Goal: Task Accomplishment & Management: Complete application form

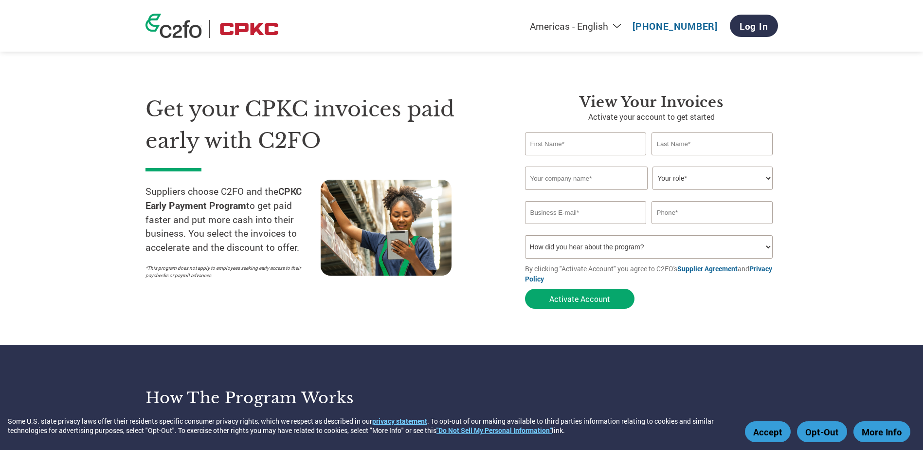
click at [585, 142] on input "text" at bounding box center [586, 143] width 122 height 23
type input "a"
type input "Ashley"
type input "Crowe"
click at [563, 176] on input "text" at bounding box center [586, 177] width 123 height 23
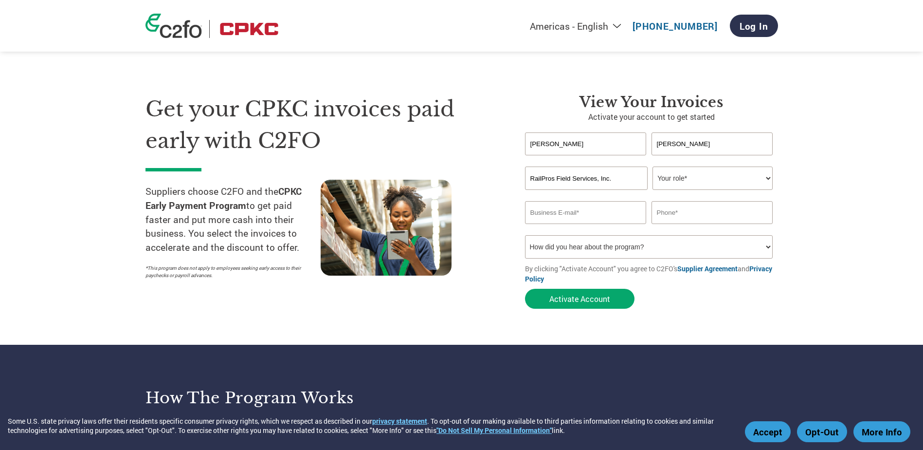
type input "RailPros Field Services, Inc."
click at [774, 173] on div "RailPros Field Services, Inc. Your role* CFO Controller Credit Manager Finance …" at bounding box center [651, 177] width 253 height 23
click at [769, 176] on select "Your role* CFO Controller Credit Manager Finance Director Treasurer CEO Preside…" at bounding box center [713, 177] width 120 height 23
select select "OTHER"
click at [653, 166] on select "Your role* CFO Controller Credit Manager Finance Director Treasurer CEO Preside…" at bounding box center [713, 177] width 120 height 23
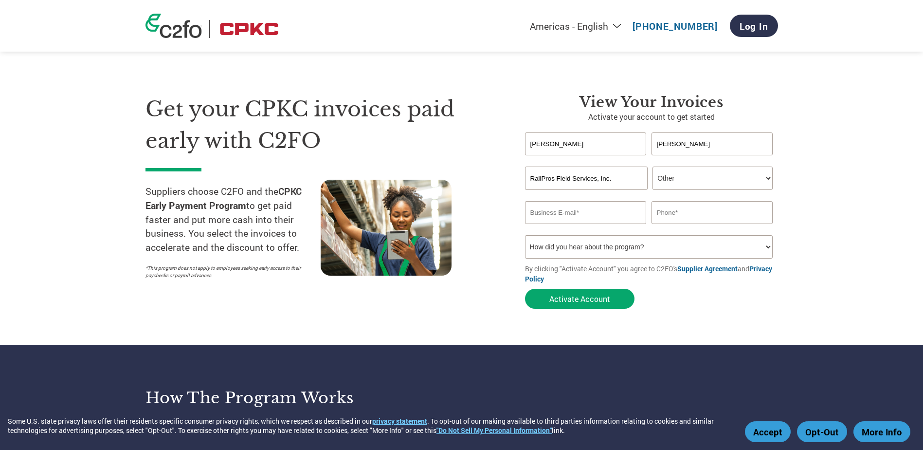
click at [765, 178] on select "Your role* CFO Controller Credit Manager Finance Director Treasurer CEO Preside…" at bounding box center [713, 177] width 120 height 23
click at [653, 166] on select "Your role* CFO Controller Credit Manager Finance Director Treasurer CEO Preside…" at bounding box center [713, 177] width 120 height 23
click at [579, 217] on input "email" at bounding box center [586, 212] width 122 height 23
click at [557, 214] on input "email" at bounding box center [586, 212] width 122 height 23
type input "A"
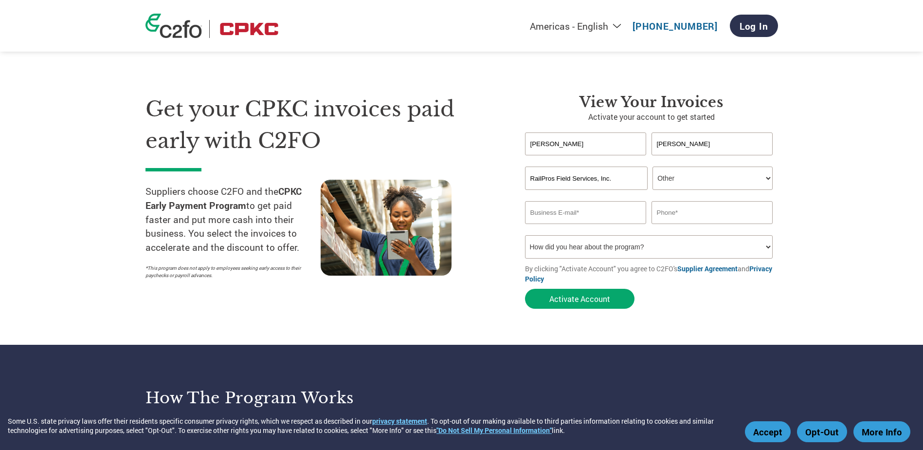
type input "A"
click at [568, 211] on input "accounting" at bounding box center [586, 212] width 122 height 23
type input "accounting.fs@railpros.com"
click at [738, 211] on input "text" at bounding box center [713, 212] width 122 height 23
click at [681, 214] on input "text" at bounding box center [713, 212] width 122 height 23
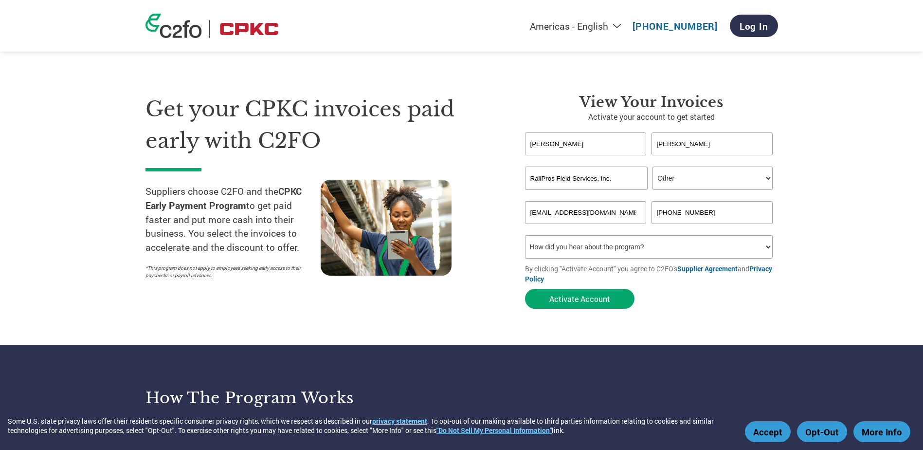
type input "(682) 223-6897"
click at [767, 251] on select "How did you hear about the program? Received a letter Email Social Media Online…" at bounding box center [649, 246] width 248 height 23
select select "Email"
click at [525, 235] on select "How did you hear about the program? Received a letter Email Social Media Online…" at bounding box center [649, 246] width 248 height 23
click at [819, 260] on section "Get your CPKC invoices paid early with C2FO Suppliers choose C2FO and the CPKC …" at bounding box center [461, 192] width 923 height 306
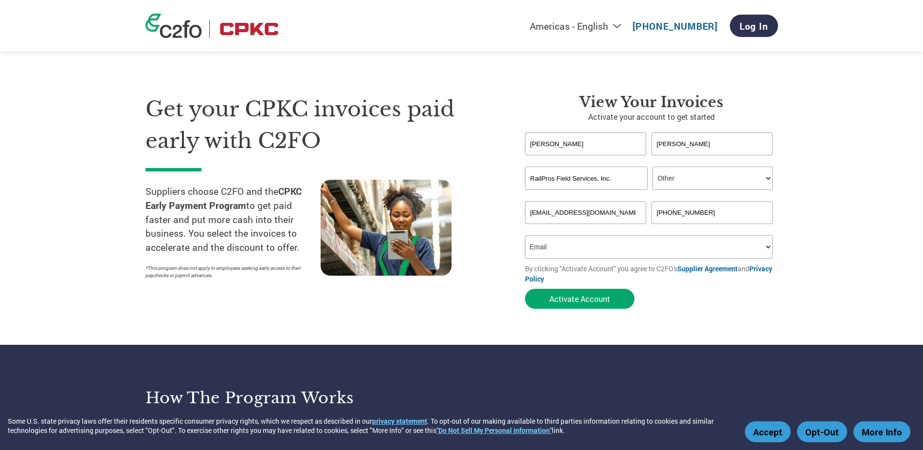
click at [717, 295] on form "Ashley Crowe Invalid first name or first name is too long Invalid last name or …" at bounding box center [651, 222] width 253 height 181
click at [584, 298] on button "Activate Account" at bounding box center [579, 299] width 109 height 20
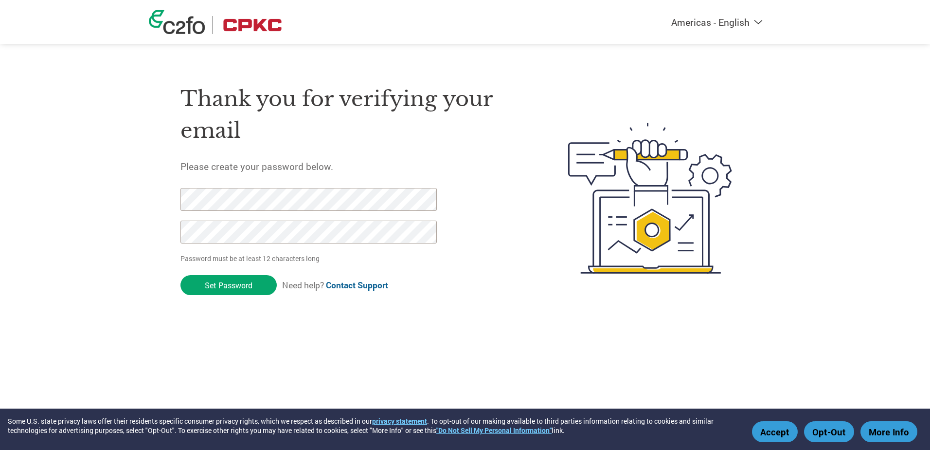
click at [461, 253] on div "Thank you for verifying your email Please create your password below. Password …" at bounding box center [352, 198] width 342 height 258
click at [228, 284] on input "Set Password" at bounding box center [229, 285] width 96 height 20
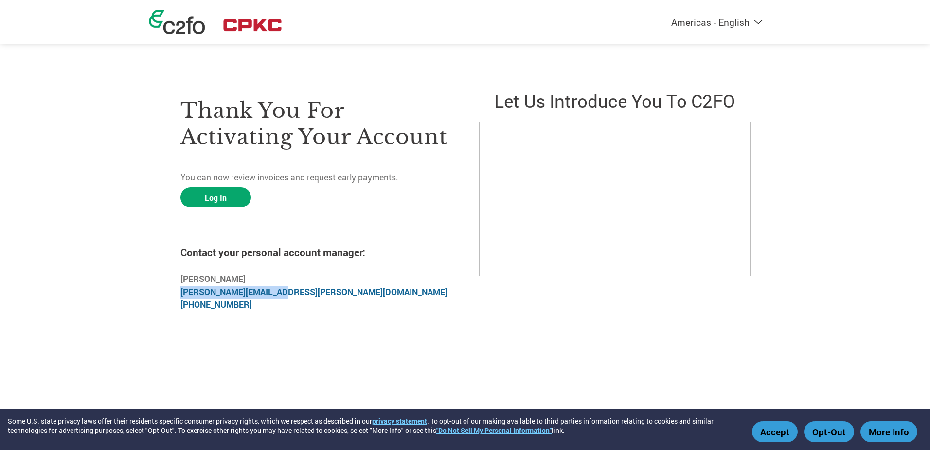
drag, startPoint x: 290, startPoint y: 295, endPoint x: 183, endPoint y: 294, distance: 107.1
click at [183, 294] on p "[PERSON_NAME] [PERSON_NAME][EMAIL_ADDRESS][PERSON_NAME][DOMAIN_NAME] [PHONE_NUM…" at bounding box center [316, 291] width 271 height 38
copy link "[PERSON_NAME][EMAIL_ADDRESS][PERSON_NAME][DOMAIN_NAME]"
click at [260, 309] on p "[PERSON_NAME] [PERSON_NAME][EMAIL_ADDRESS][PERSON_NAME][DOMAIN_NAME] [PHONE_NUM…" at bounding box center [316, 291] width 271 height 38
drag, startPoint x: 244, startPoint y: 306, endPoint x: 182, endPoint y: 306, distance: 62.3
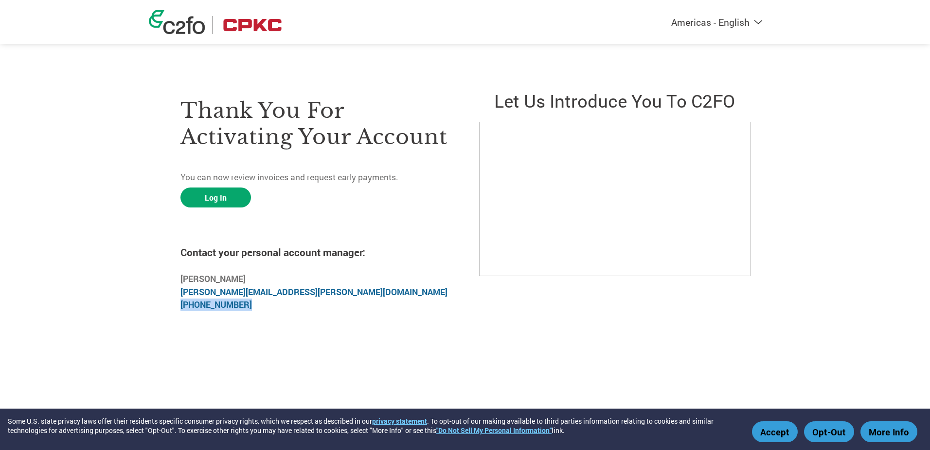
click at [182, 306] on p "[PERSON_NAME] [PERSON_NAME][EMAIL_ADDRESS][PERSON_NAME][DOMAIN_NAME] [PHONE_NUM…" at bounding box center [316, 291] width 271 height 38
copy link "[PHONE_NUMBER]"
click at [449, 318] on div "Thank you for activating your account You can now review invoices and request e…" at bounding box center [316, 197] width 271 height 243
click at [759, 21] on select "Americas - English Américas - Español [GEOGRAPHIC_DATA] - Português [GEOGRAPHIC…" at bounding box center [656, 22] width 225 height 12
click at [884, 117] on div "Americas - English Américas - Español Américas - Português Amériques - Français…" at bounding box center [465, 159] width 930 height 318
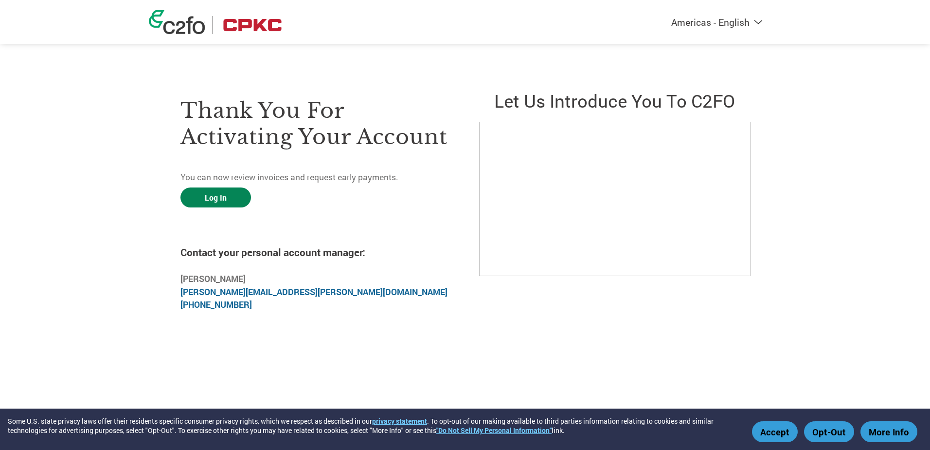
click at [218, 196] on link "Log In" at bounding box center [216, 197] width 71 height 20
